Goal: Task Accomplishment & Management: Use online tool/utility

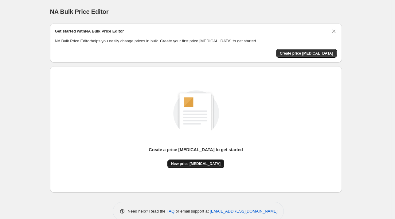
click at [206, 163] on span "New price [MEDICAL_DATA]" at bounding box center [195, 164] width 49 height 5
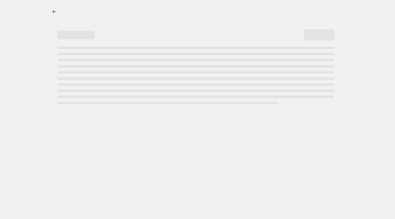
select select "percentage"
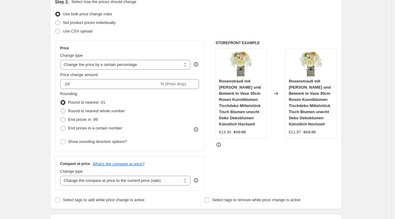
scroll to position [75, 0]
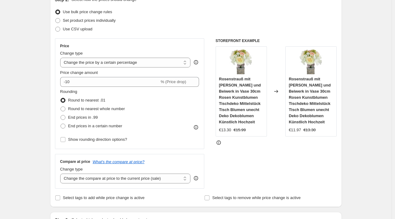
click at [109, 87] on div "Price Change type Change the price to a certain amount Change the price by a ce…" at bounding box center [129, 94] width 139 height 100
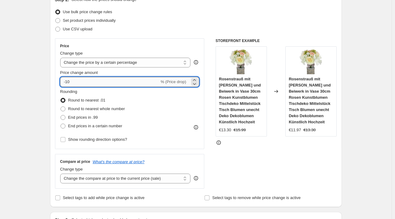
click at [103, 81] on input "-10" at bounding box center [109, 82] width 99 height 10
type input "-1"
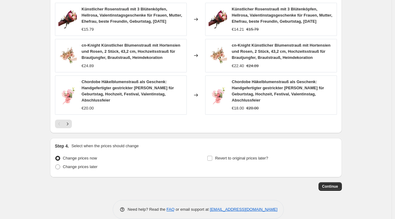
scroll to position [447, 0]
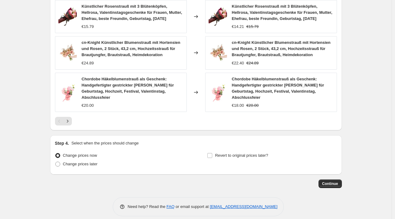
type input "-27"
click at [331, 181] on span "Continue" at bounding box center [330, 183] width 16 height 5
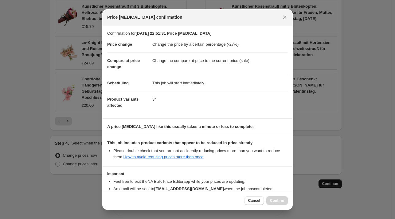
scroll to position [39, 0]
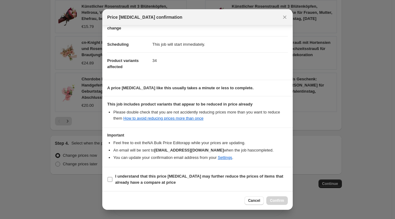
click at [149, 179] on b "I understand that this price change job may further reduce the prices of items …" at bounding box center [199, 179] width 168 height 11
click at [112, 179] on input "I understand that this price change job may further reduce the prices of items …" at bounding box center [109, 179] width 5 height 5
checkbox input "true"
click at [282, 201] on span "Confirm" at bounding box center [277, 200] width 14 height 5
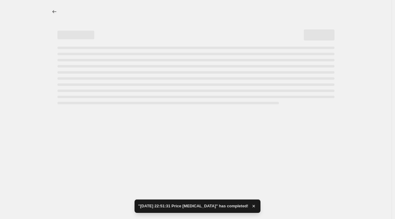
select select "percentage"
